Goal: Task Accomplishment & Management: Complete application form

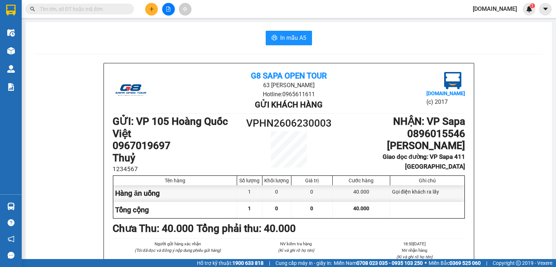
click at [152, 10] on icon "plus" at bounding box center [151, 9] width 5 height 5
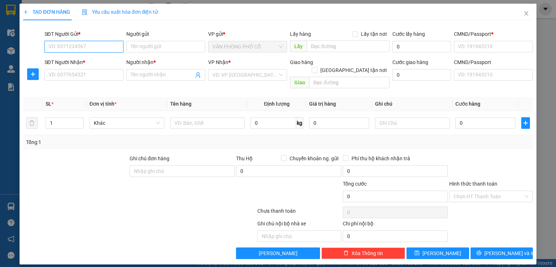
click at [77, 42] on input "SĐT Người Gửi *" at bounding box center [84, 47] width 79 height 12
type input "3"
type input "0363906022"
click at [144, 44] on input "Người gửi" at bounding box center [165, 47] width 79 height 12
click at [245, 48] on span "VĂN PHÒNG PHỐ CỔ" at bounding box center [247, 46] width 70 height 11
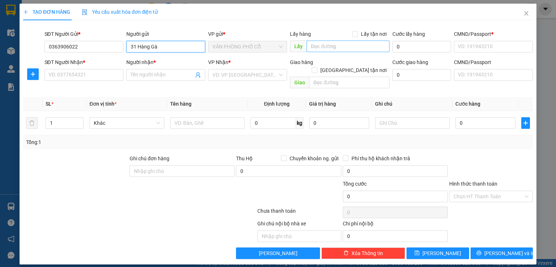
type input "31 Hàng Gà"
click at [346, 50] on input "text" at bounding box center [347, 47] width 83 height 12
type input "1 [PERSON_NAME]"
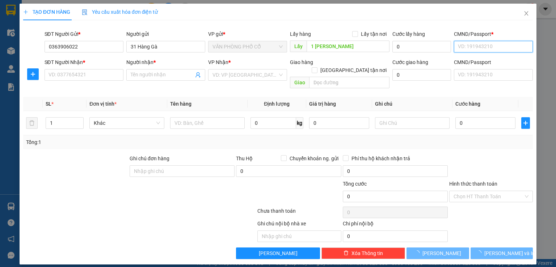
click at [465, 42] on input "CMND/Passport *" at bounding box center [493, 47] width 79 height 12
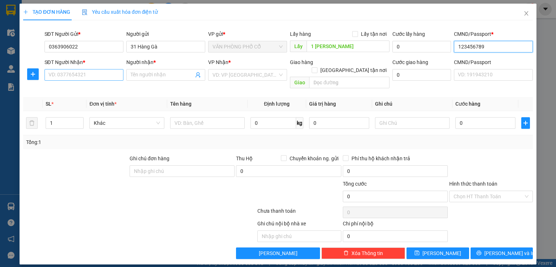
type input "123456789"
click at [68, 73] on input "SĐT Người Nhận *" at bounding box center [84, 75] width 79 height 12
type input "0363906022"
click at [158, 97] on th "Đơn vị tính *" at bounding box center [126, 104] width 80 height 14
click at [167, 72] on input "Người nhận *" at bounding box center [162, 75] width 63 height 8
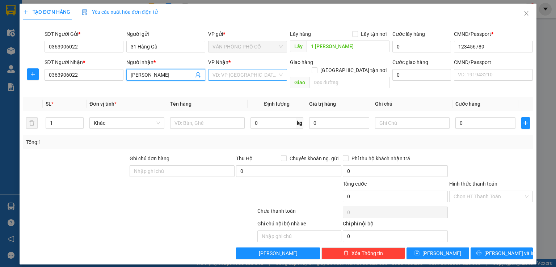
type input "[PERSON_NAME]"
click at [266, 73] on input "search" at bounding box center [244, 74] width 65 height 11
click at [343, 77] on input "text" at bounding box center [349, 83] width 80 height 12
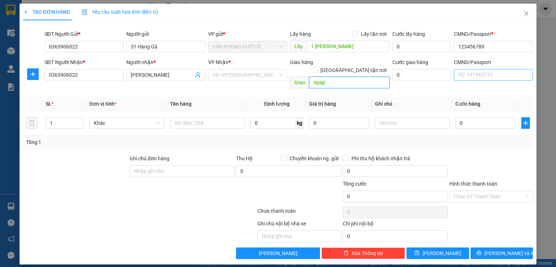
type input "Vpsp"
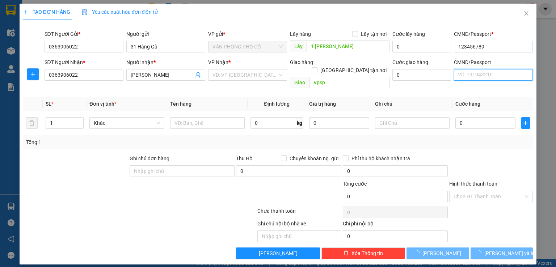
click at [494, 71] on input "CMND/Passport" at bounding box center [493, 75] width 79 height 12
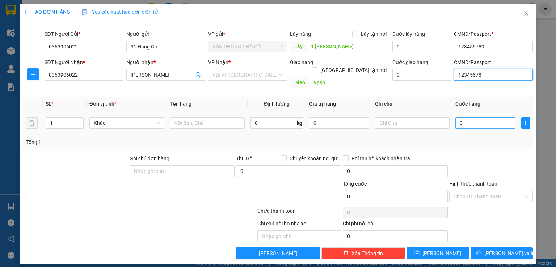
type input "12345678"
click at [491, 117] on input "0" at bounding box center [485, 123] width 60 height 12
type input "7"
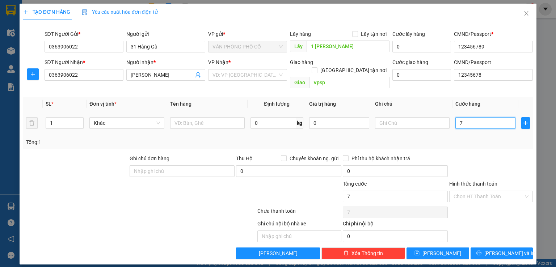
type input "70"
type input "700"
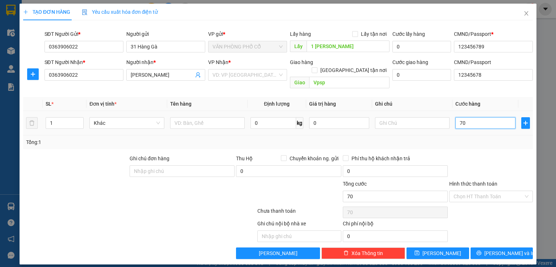
type input "700"
type input "7.000"
type input "70.000"
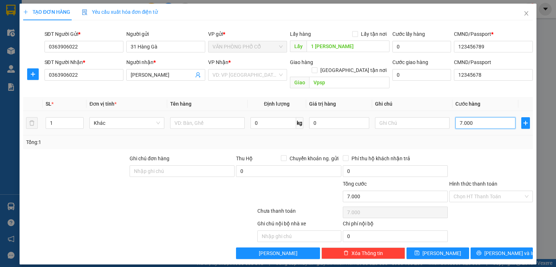
type input "70.000"
click at [524, 154] on div at bounding box center [490, 166] width 85 height 25
click at [499, 249] on span "[PERSON_NAME] và In" at bounding box center [509, 253] width 51 height 8
click at [238, 79] on input "search" at bounding box center [244, 74] width 65 height 11
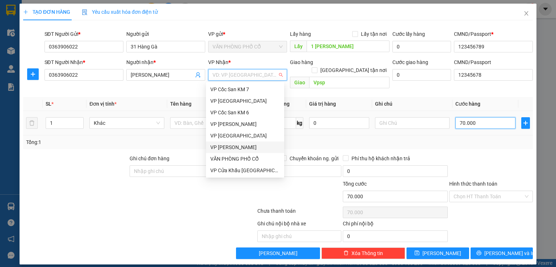
click at [473, 123] on input "70.000" at bounding box center [485, 123] width 60 height 12
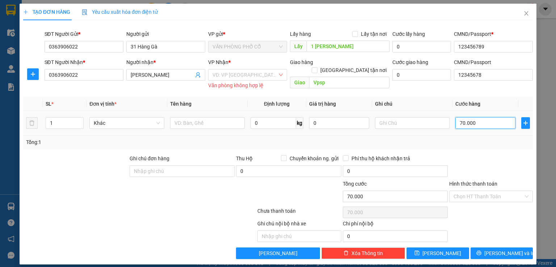
type input "0"
type input "03"
type input "3"
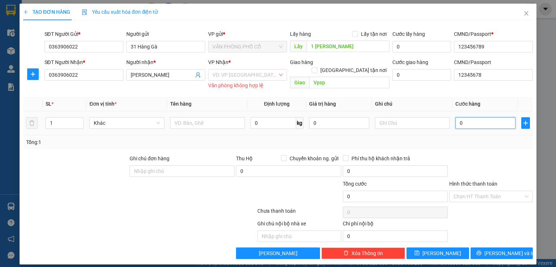
type input "3"
type input "035"
type input "35"
type input "0.350"
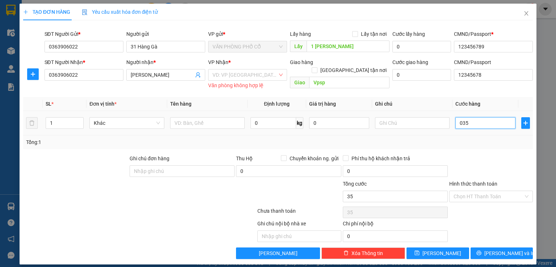
type input "350"
type input "035"
type input "35"
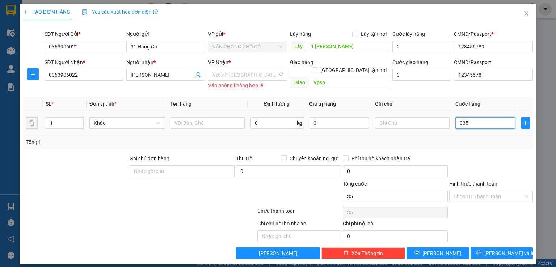
type input "03"
type input "3"
type input "0"
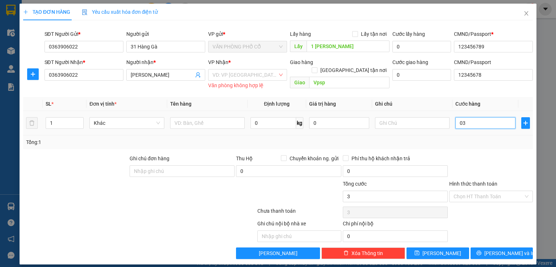
type input "0"
click at [455, 124] on input "0" at bounding box center [485, 123] width 60 height 12
type input "30"
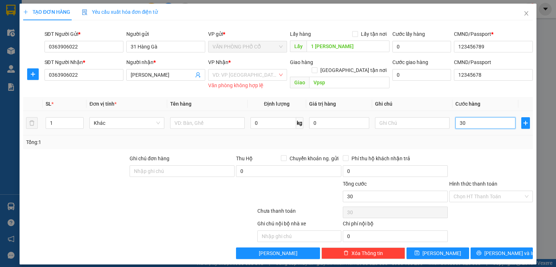
type input "350"
type input "3.500"
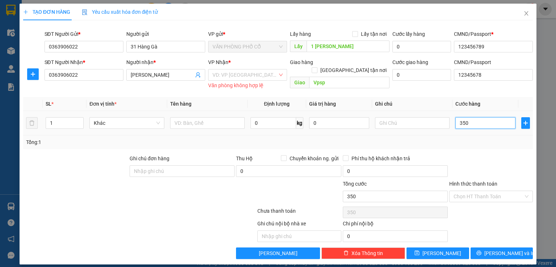
type input "3.500"
type input "35.000"
type input "350.000"
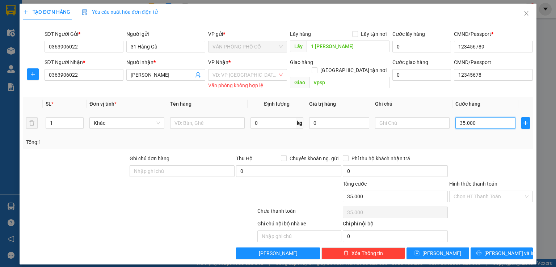
type input "350.000"
click at [475, 164] on div at bounding box center [490, 166] width 85 height 25
click at [231, 71] on input "search" at bounding box center [244, 74] width 65 height 11
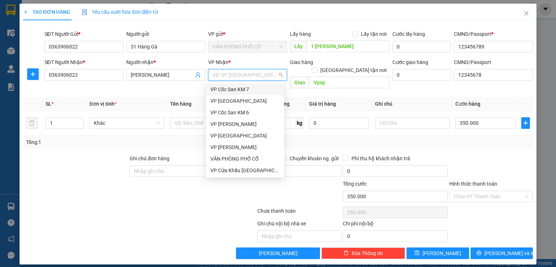
click at [260, 63] on div "VP Nhận *" at bounding box center [247, 62] width 79 height 8
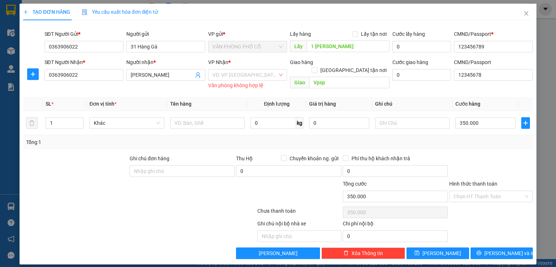
click at [237, 88] on div "Văn phòng không hợp lệ" at bounding box center [247, 85] width 79 height 8
click at [271, 71] on input "search" at bounding box center [244, 74] width 65 height 11
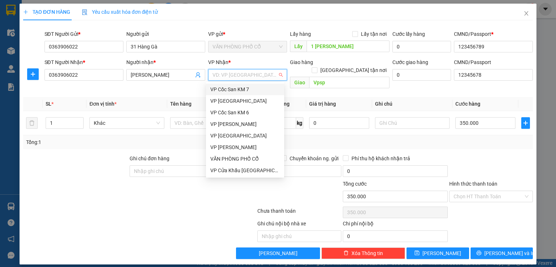
click at [255, 91] on div "VP Cốc San KM 7" at bounding box center [244, 89] width 69 height 8
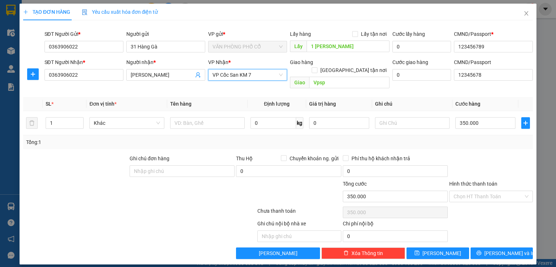
click at [264, 72] on span "VP Cốc San KM 7" at bounding box center [247, 74] width 70 height 11
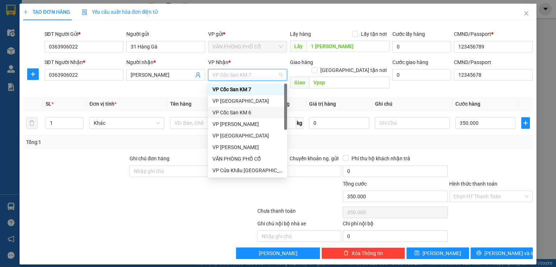
scroll to position [93, 0]
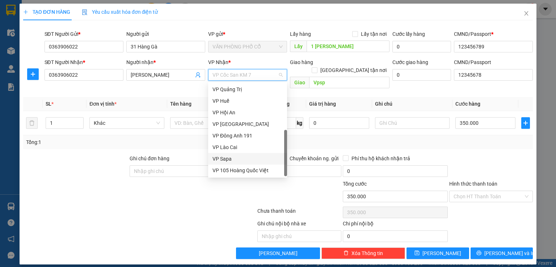
click at [224, 162] on div "VP Sapa" at bounding box center [247, 159] width 70 height 8
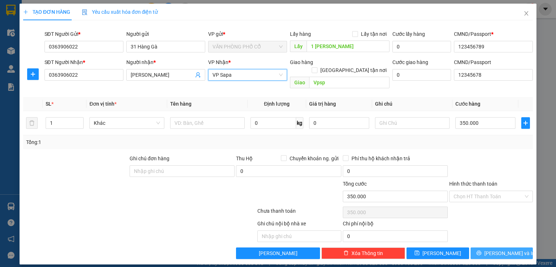
click at [492, 248] on button "[PERSON_NAME] và In" at bounding box center [501, 253] width 63 height 12
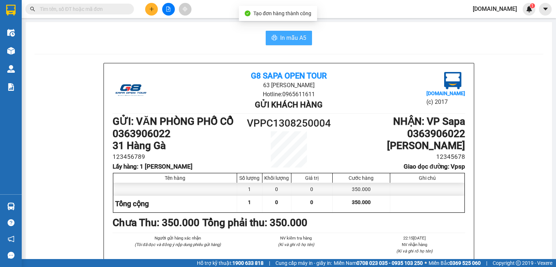
click at [281, 37] on span "In mẫu A5" at bounding box center [293, 37] width 26 height 9
